Goal: Find specific page/section: Find specific page/section

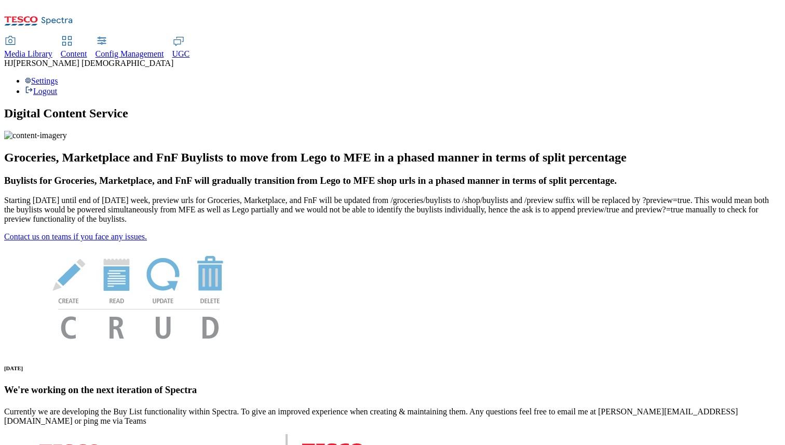
click at [52, 49] on span "Media Library" at bounding box center [28, 53] width 48 height 9
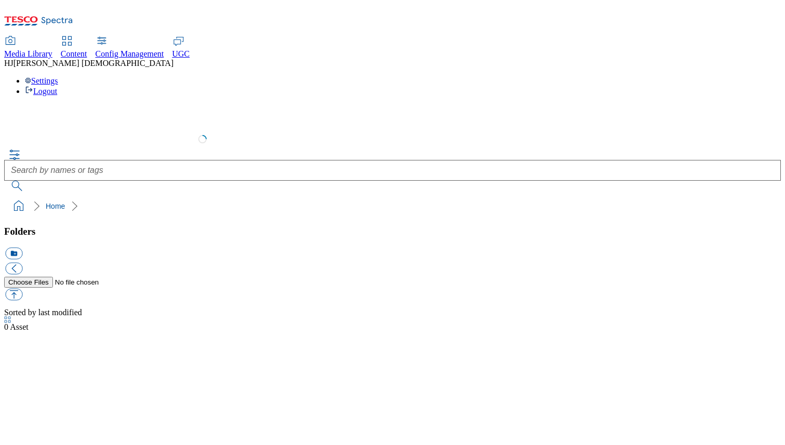
select select "flare-test"
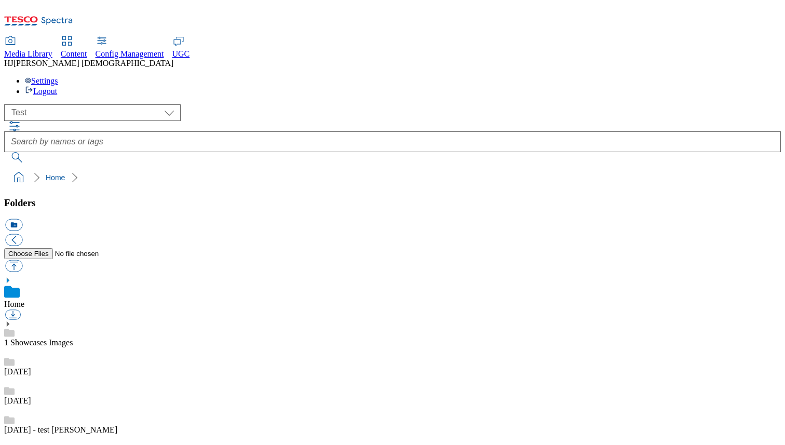
scroll to position [1, 0]
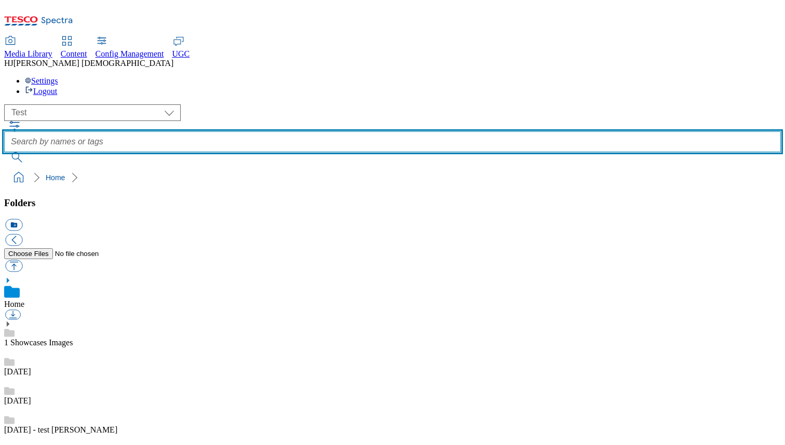
click at [360, 131] on input "text" at bounding box center [392, 141] width 777 height 21
type input "apple"
click at [4, 152] on button "submit" at bounding box center [17, 157] width 27 height 10
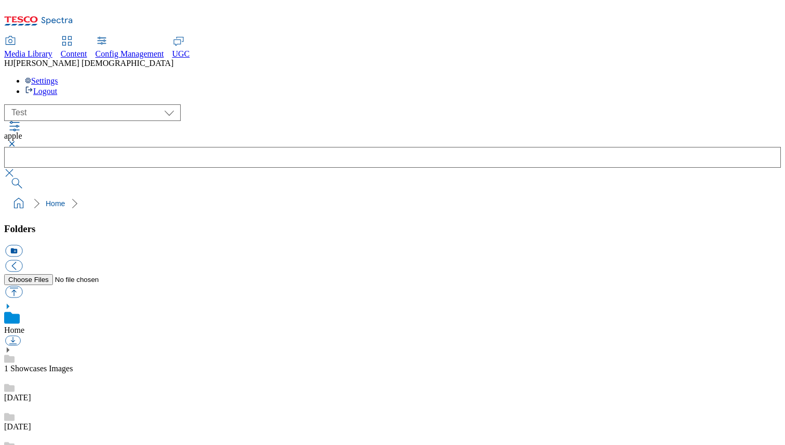
click at [17, 168] on button "button" at bounding box center [10, 173] width 12 height 10
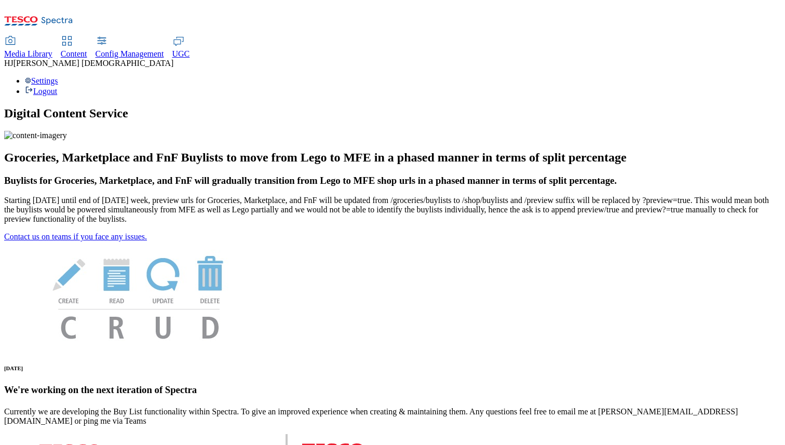
click at [52, 49] on span "Media Library" at bounding box center [28, 53] width 48 height 9
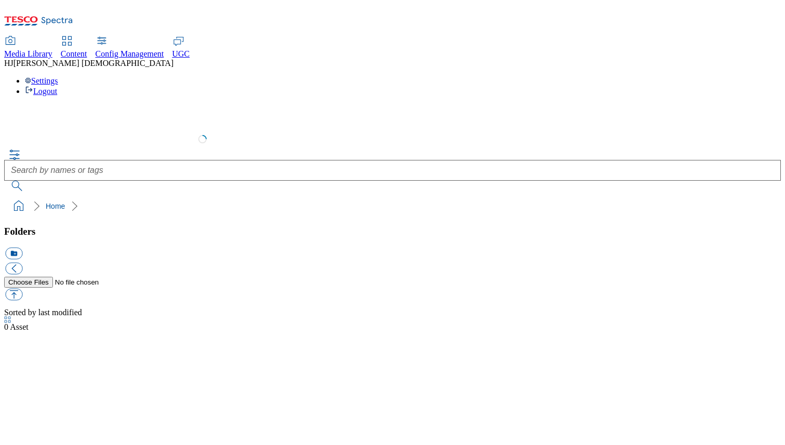
select select "flare-test"
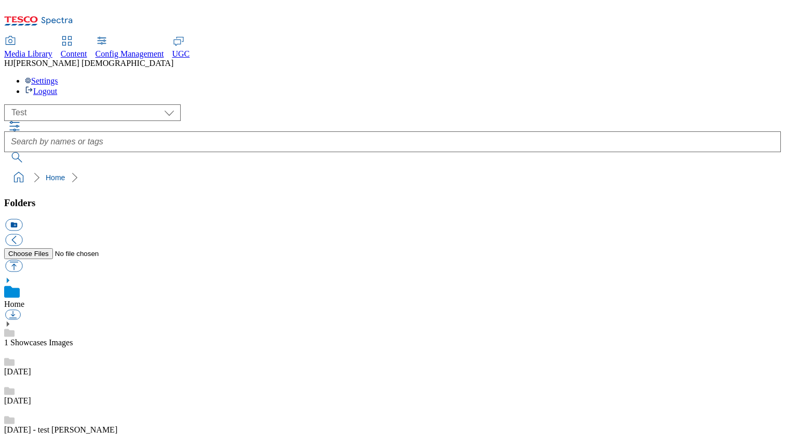
scroll to position [2, 0]
click at [490, 168] on ol "Home" at bounding box center [395, 178] width 770 height 20
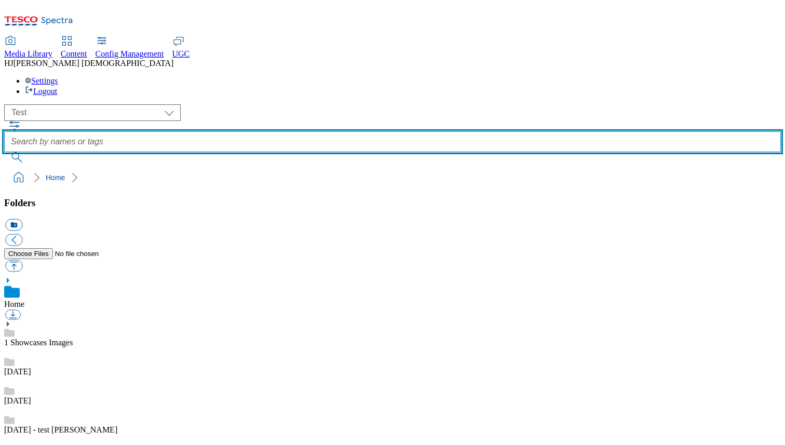
click at [336, 131] on input "text" at bounding box center [392, 141] width 777 height 21
type input "apple"
click at [4, 152] on button "submit" at bounding box center [17, 157] width 27 height 10
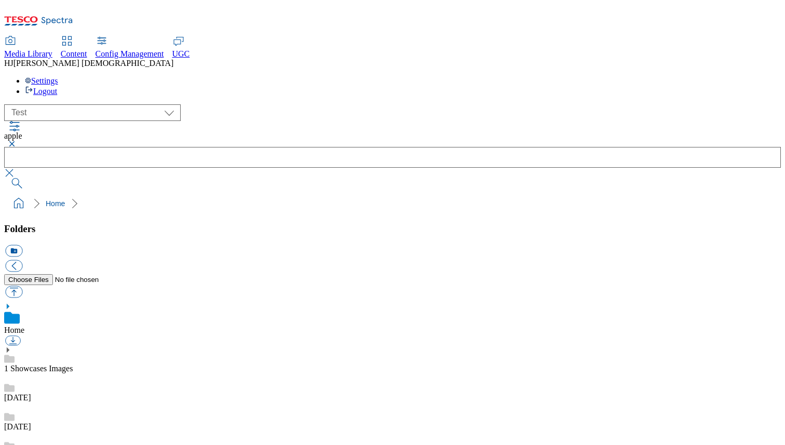
click at [17, 168] on button "button" at bounding box center [10, 173] width 12 height 10
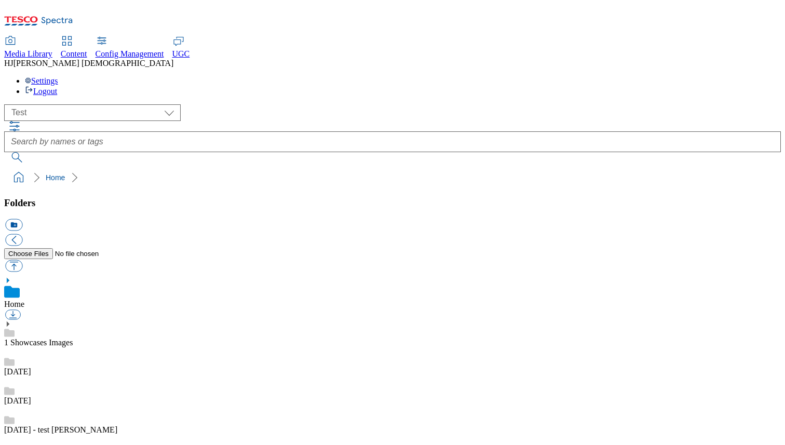
select select "flare-test"
